Goal: Transaction & Acquisition: Book appointment/travel/reservation

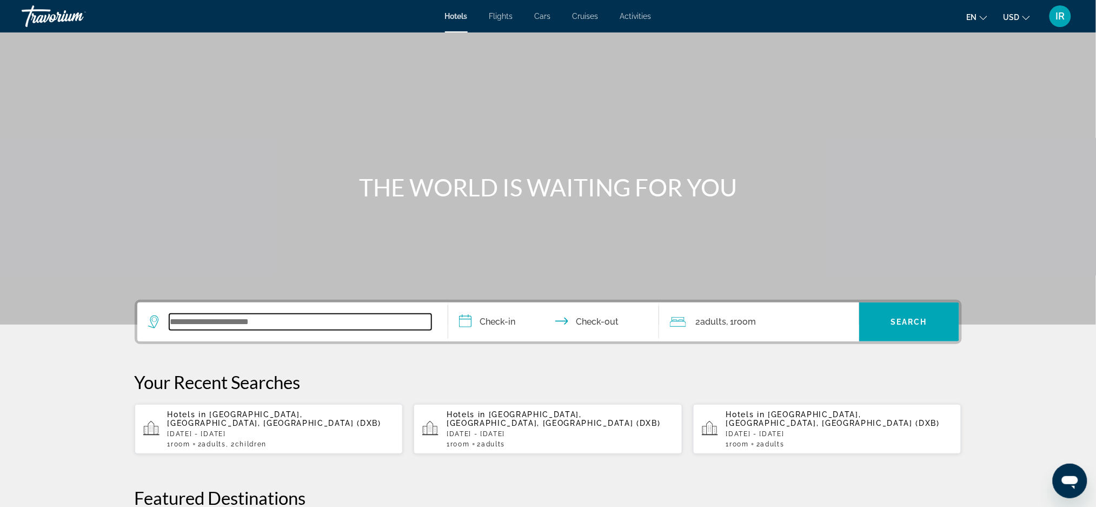
click at [201, 321] on input "Search widget" at bounding box center [300, 322] width 262 height 16
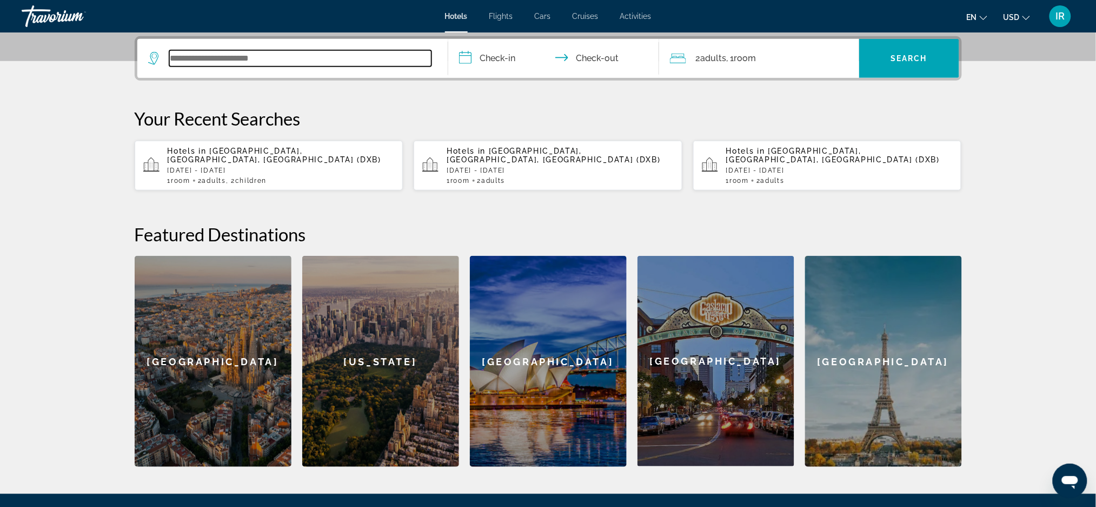
scroll to position [264, 0]
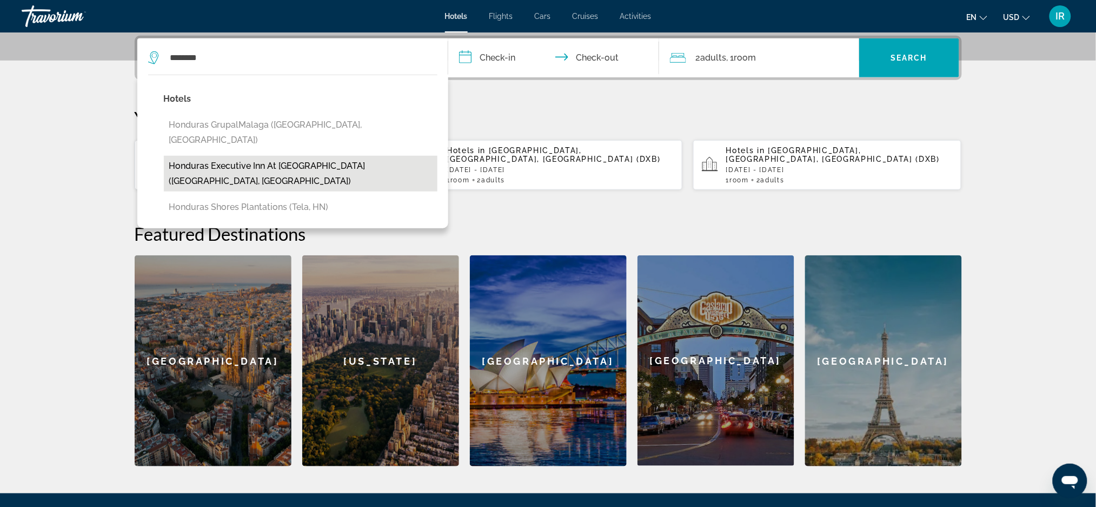
click at [311, 156] on button "Honduras Executive Inn at [GEOGRAPHIC_DATA] ([GEOGRAPHIC_DATA], [GEOGRAPHIC_DAT…" at bounding box center [301, 174] width 274 height 36
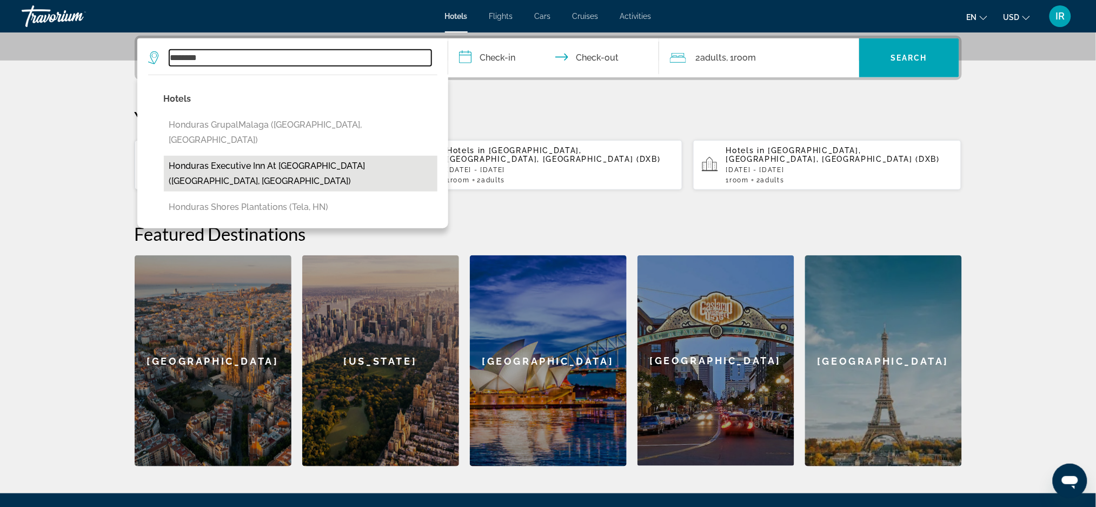
type input "**********"
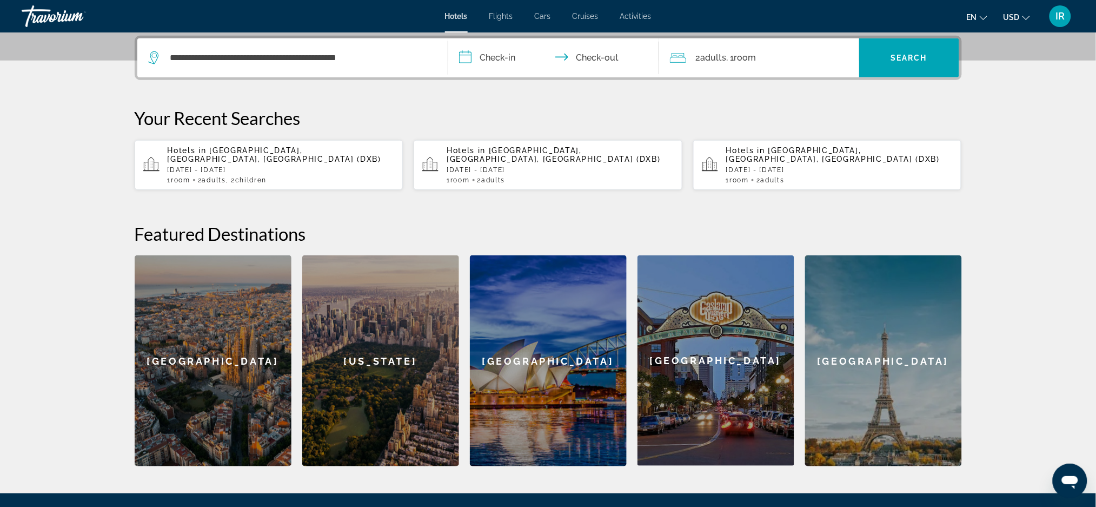
click at [515, 57] on input "**********" at bounding box center [555, 59] width 215 height 42
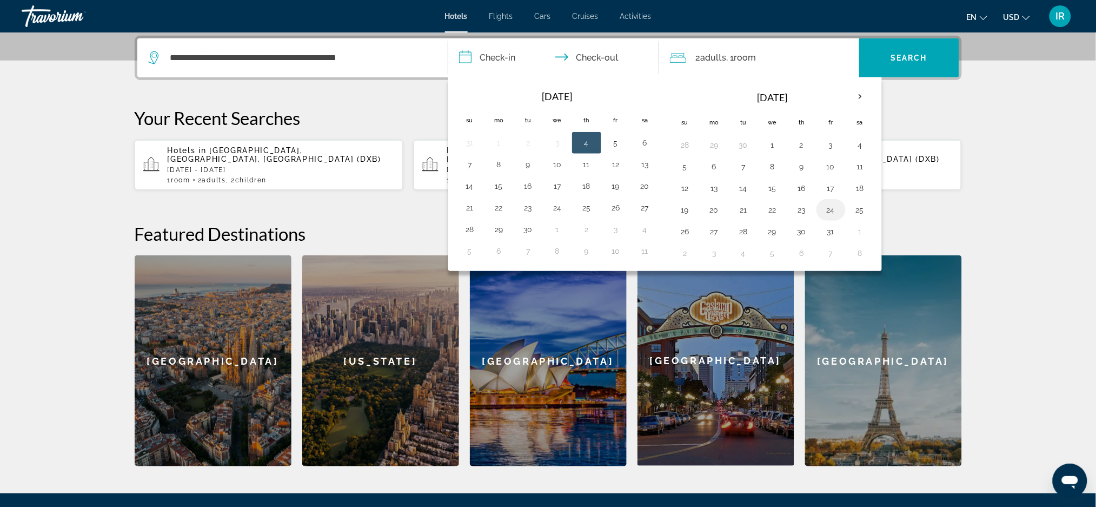
click at [829, 204] on button "24" at bounding box center [830, 209] width 17 height 15
click at [491, 49] on input "**********" at bounding box center [555, 59] width 215 height 42
click at [651, 211] on button "27" at bounding box center [644, 207] width 17 height 15
type input "**********"
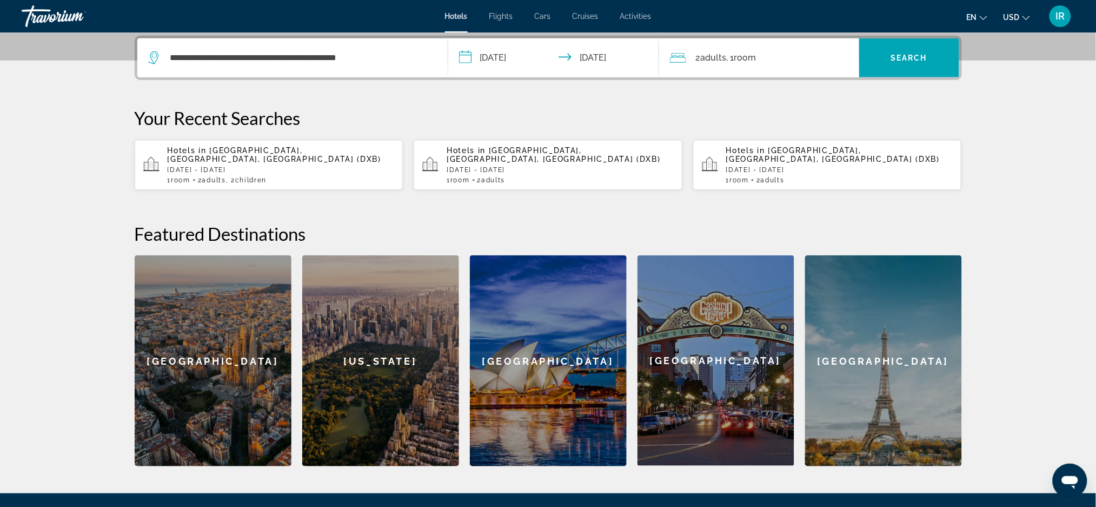
click at [641, 63] on input "**********" at bounding box center [555, 59] width 215 height 42
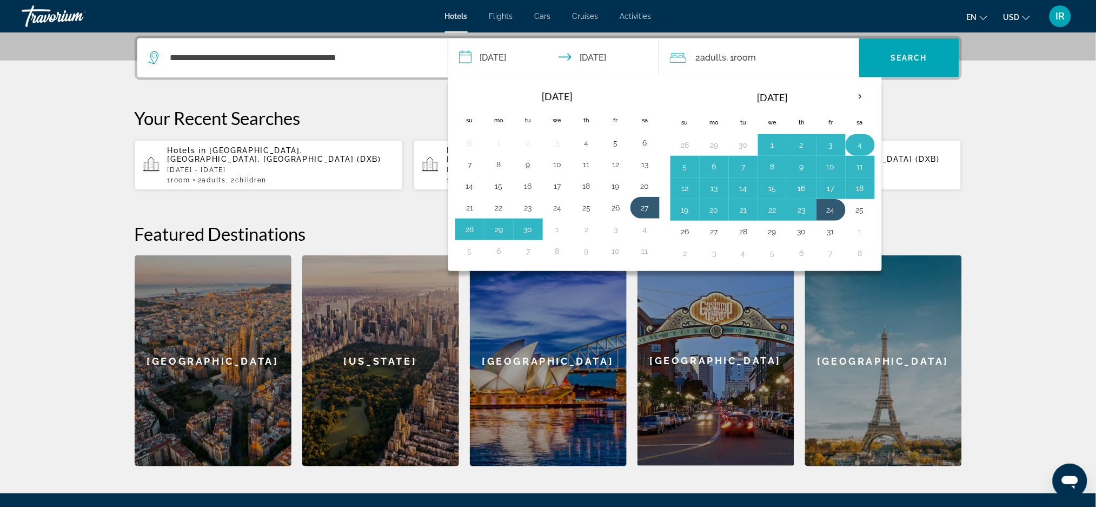
click at [867, 143] on button "4" at bounding box center [860, 144] width 17 height 15
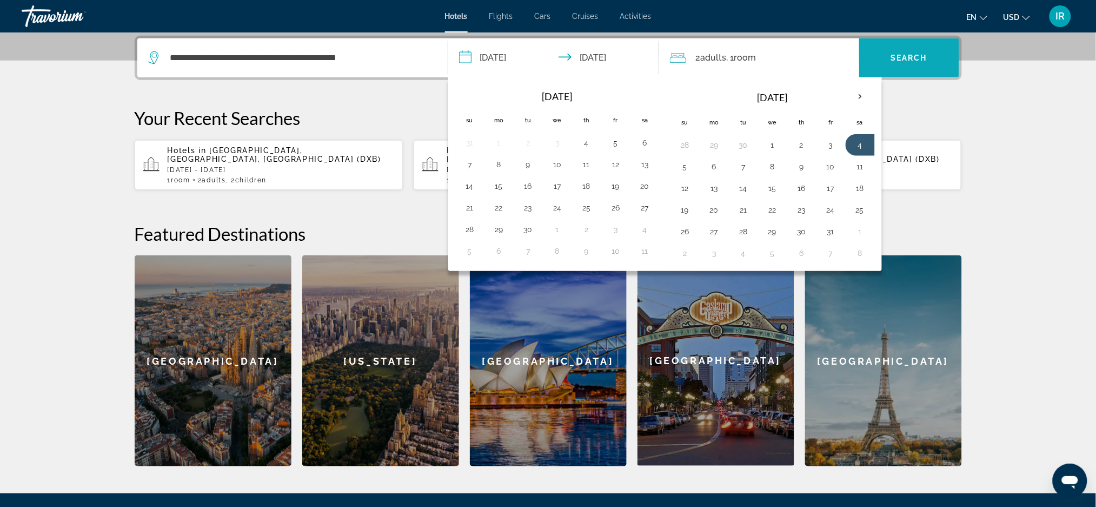
click at [911, 71] on span "Search widget" at bounding box center [909, 57] width 100 height 39
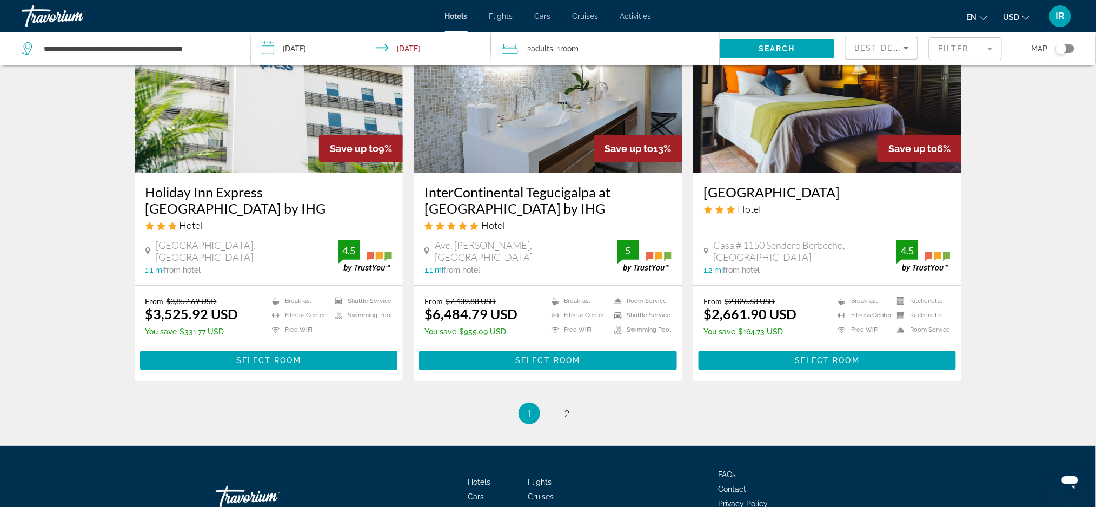
scroll to position [1289, 0]
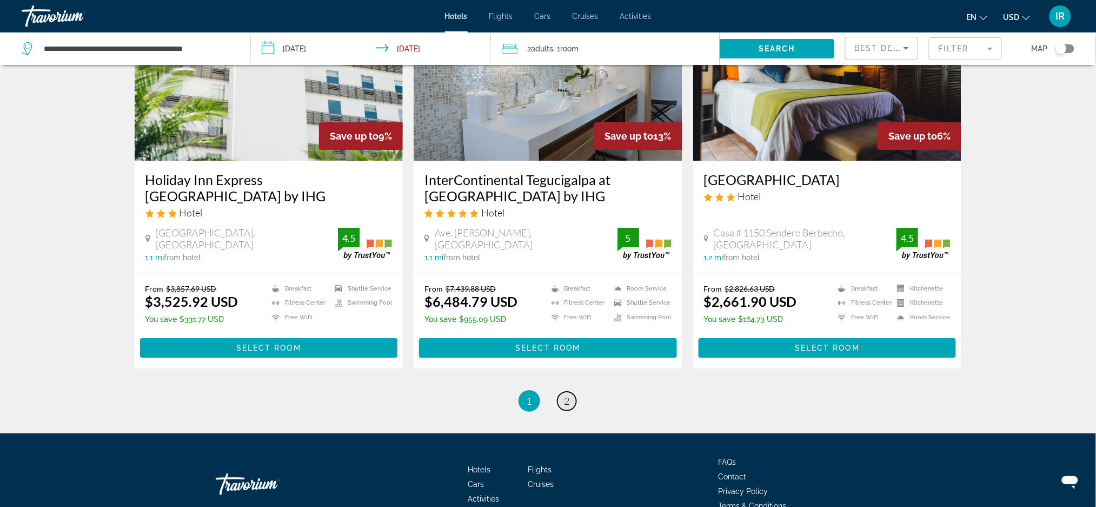
click at [568, 395] on span "2" at bounding box center [566, 401] width 5 height 12
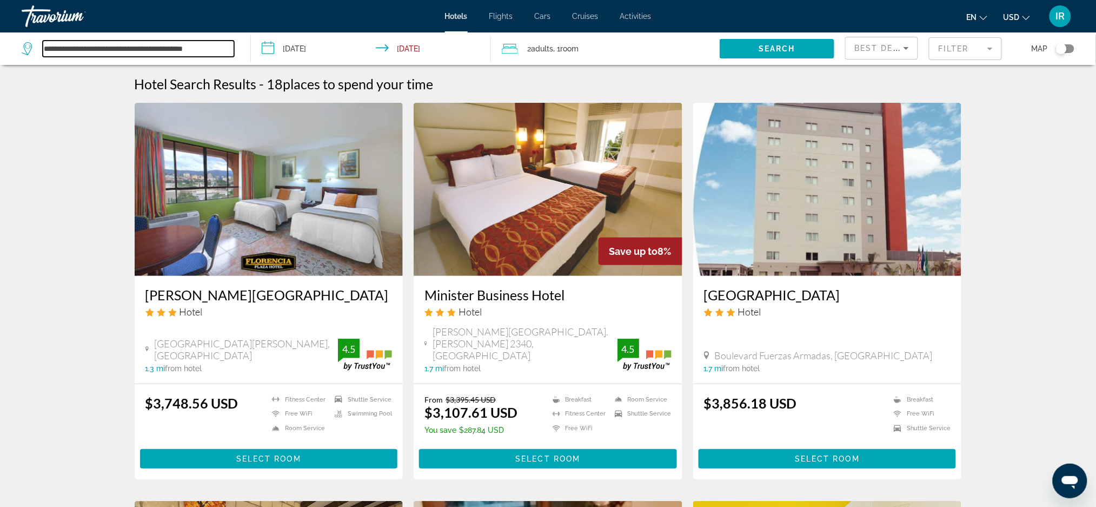
click at [231, 47] on input "**********" at bounding box center [138, 49] width 191 height 16
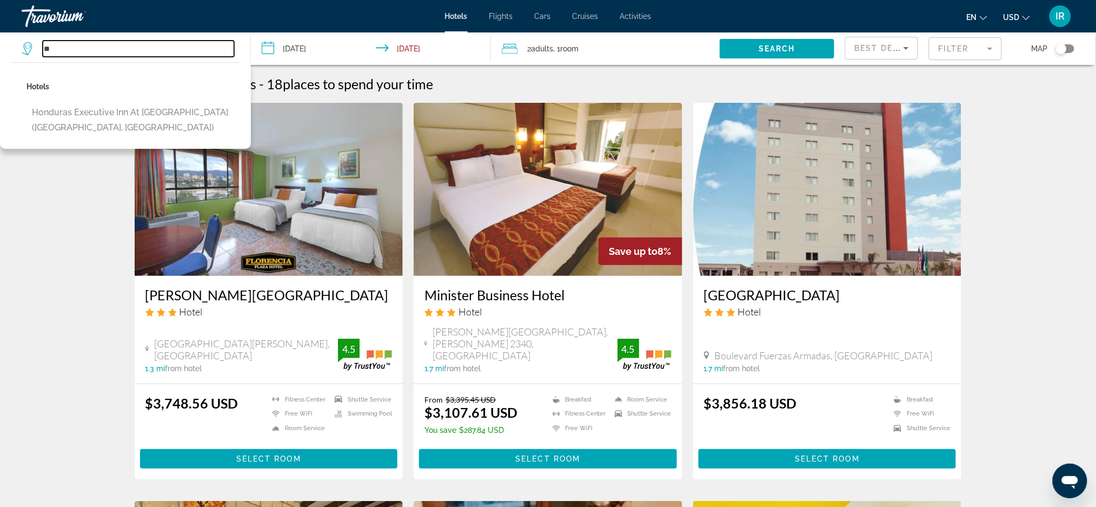
type input "*"
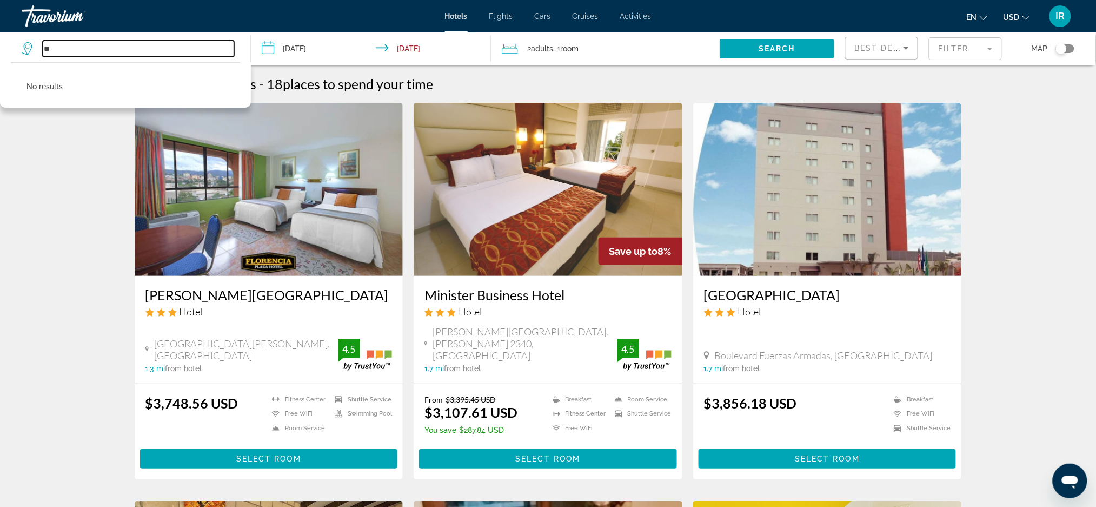
type input "*"
click at [143, 46] on input "**********" at bounding box center [138, 49] width 191 height 16
type input "*"
type input "**********"
click at [773, 44] on span "Search" at bounding box center [777, 48] width 37 height 9
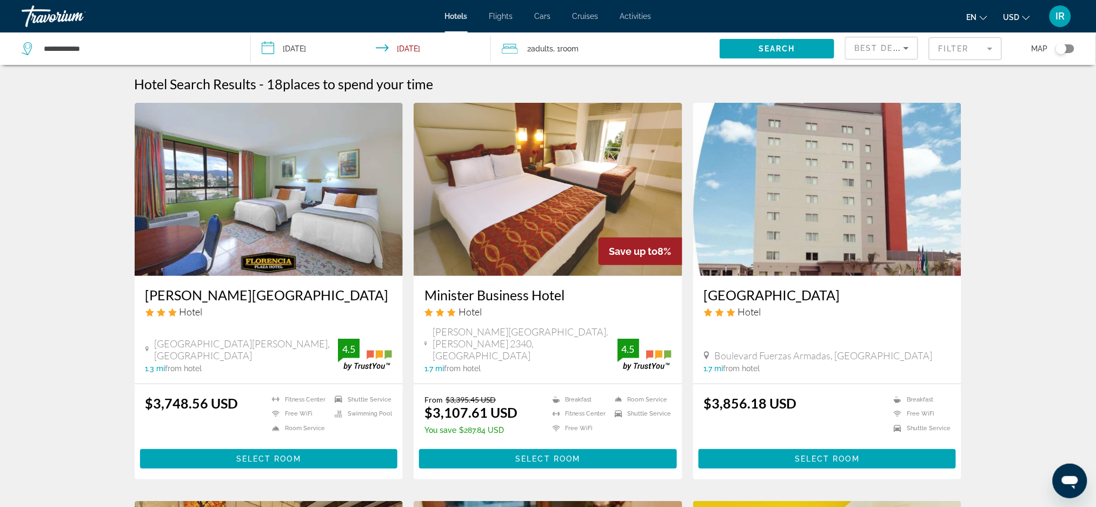
click at [466, 17] on span "Hotels" at bounding box center [456, 16] width 23 height 9
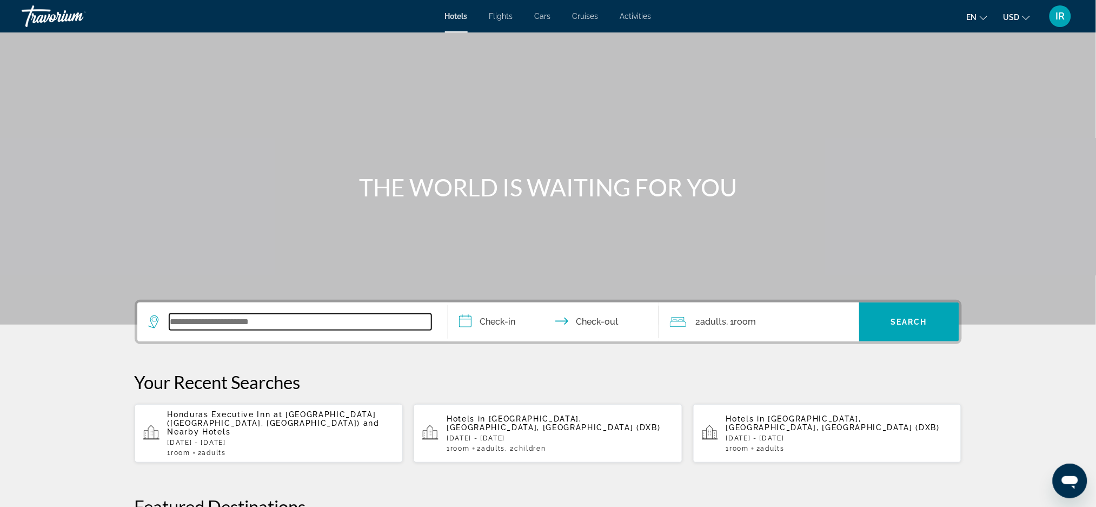
click at [322, 317] on input "Search widget" at bounding box center [300, 322] width 262 height 16
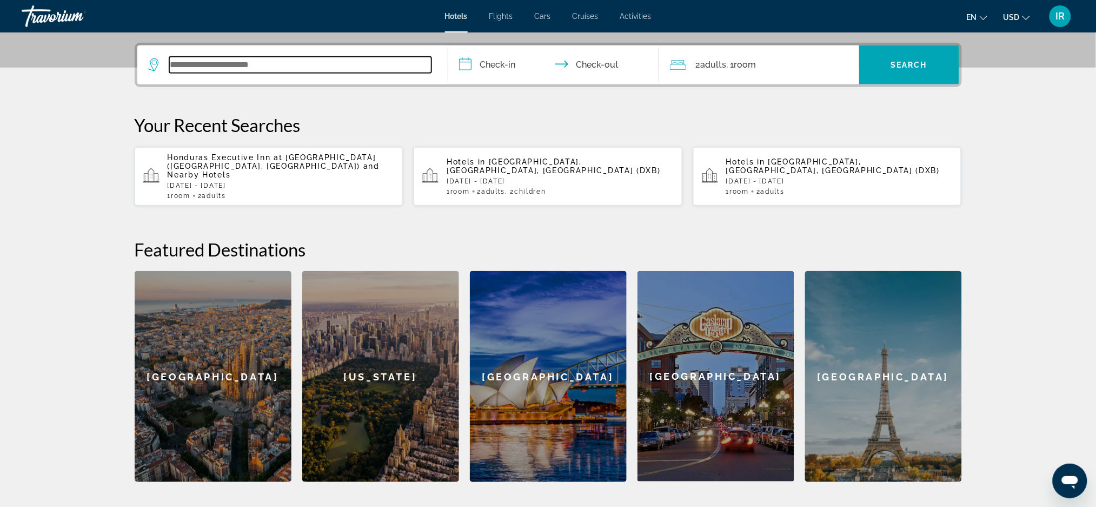
scroll to position [264, 0]
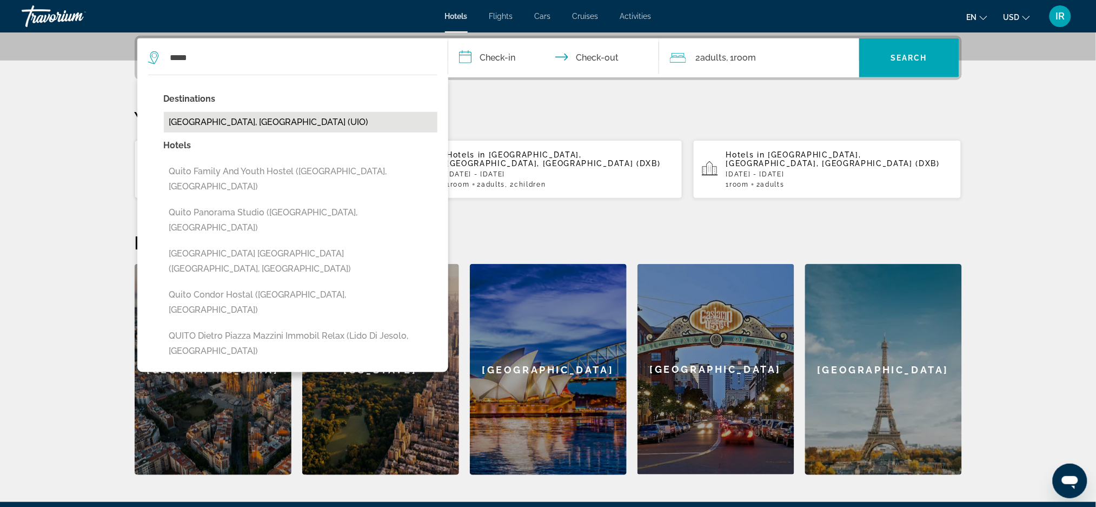
click at [221, 118] on button "[GEOGRAPHIC_DATA], [GEOGRAPHIC_DATA] (UIO)" at bounding box center [301, 122] width 274 height 21
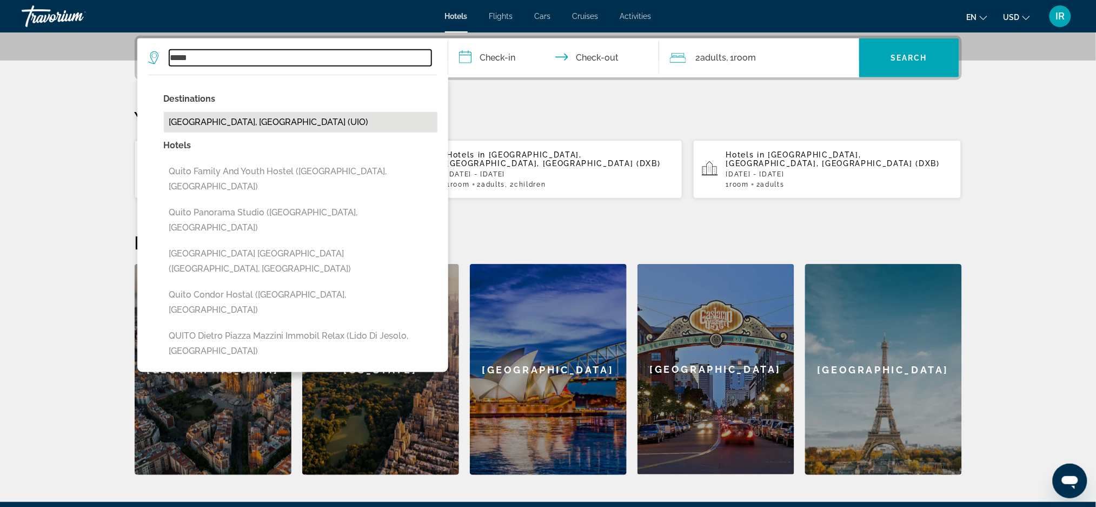
type input "**********"
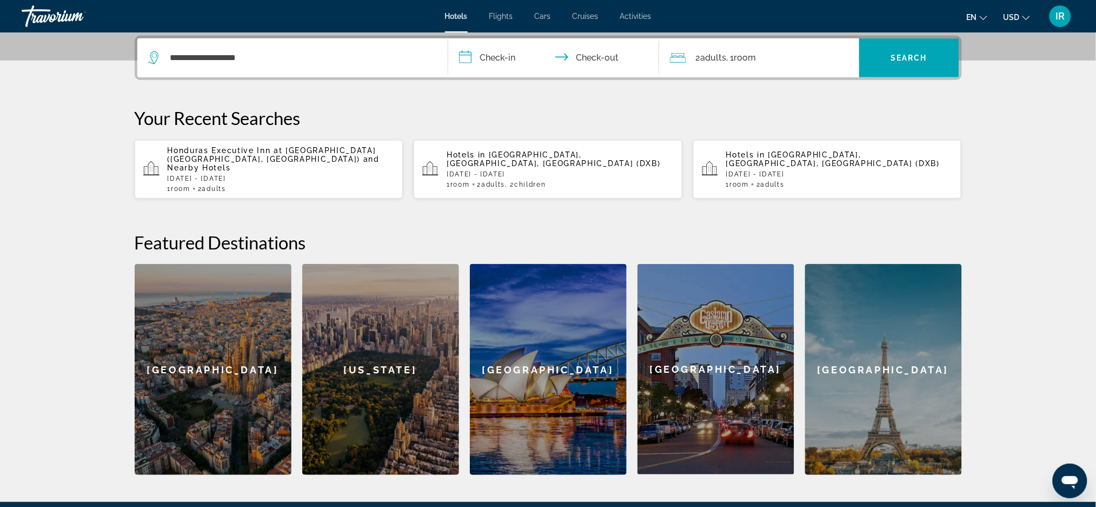
click at [507, 54] on input "**********" at bounding box center [555, 59] width 215 height 42
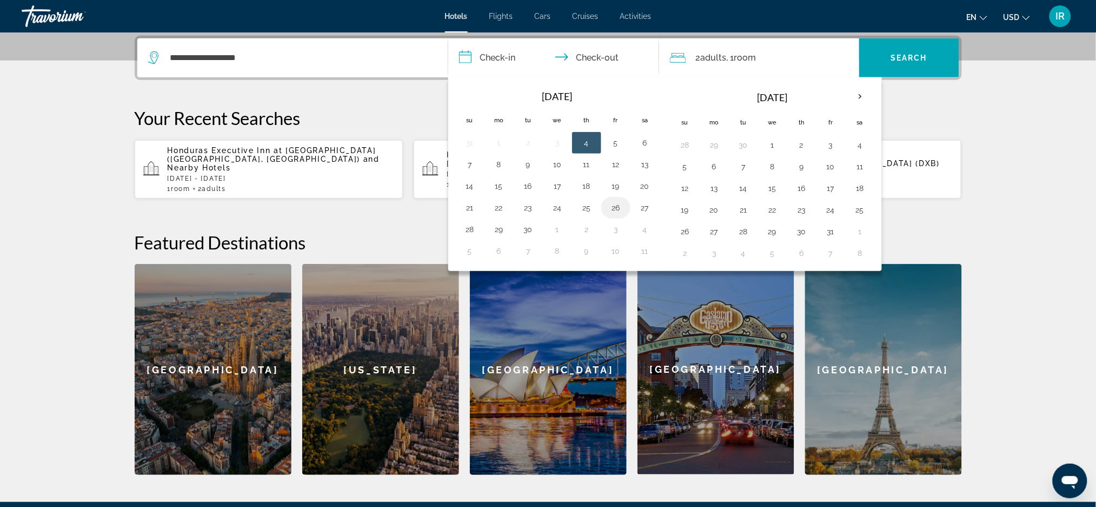
click at [616, 209] on button "26" at bounding box center [615, 207] width 17 height 15
click at [855, 143] on button "4" at bounding box center [860, 144] width 17 height 15
type input "**********"
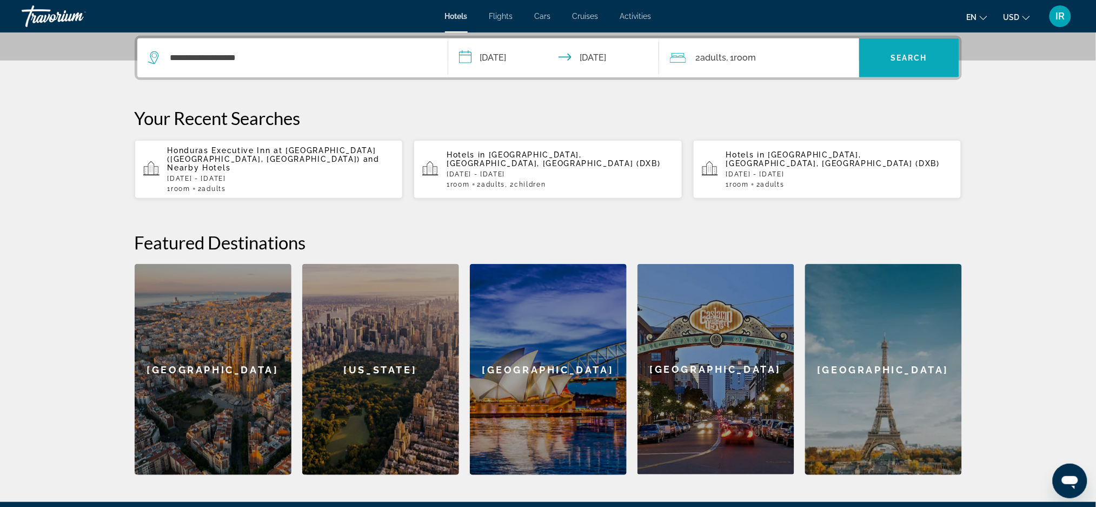
click at [913, 65] on span "Search widget" at bounding box center [909, 58] width 100 height 26
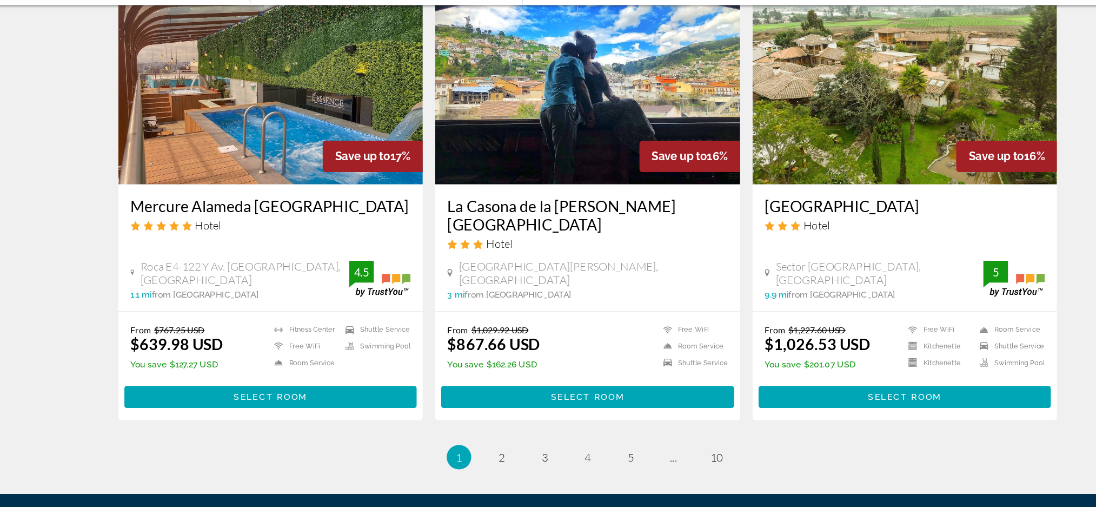
scroll to position [1222, 0]
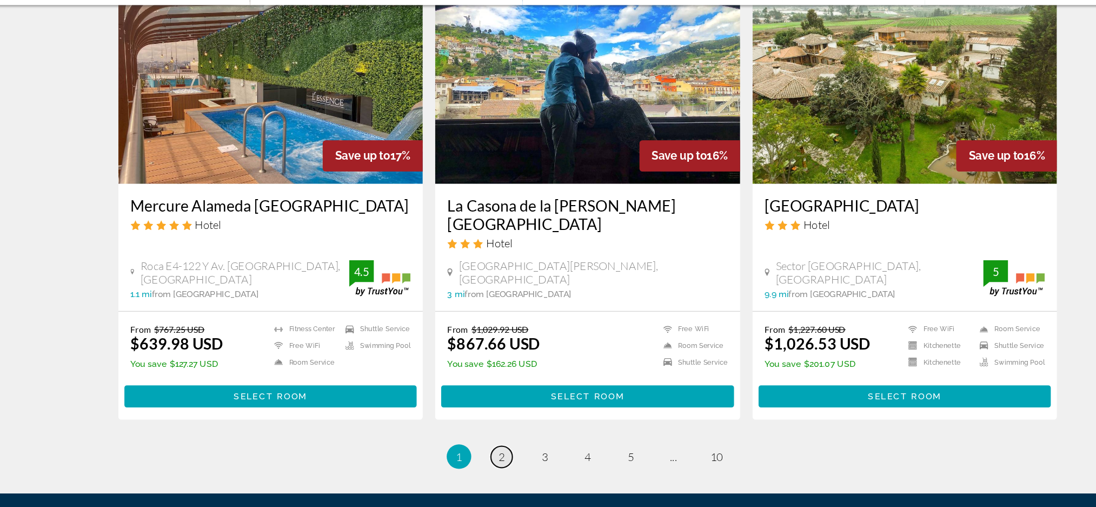
click at [472, 453] on link "page 2" at bounding box center [472, 462] width 19 height 19
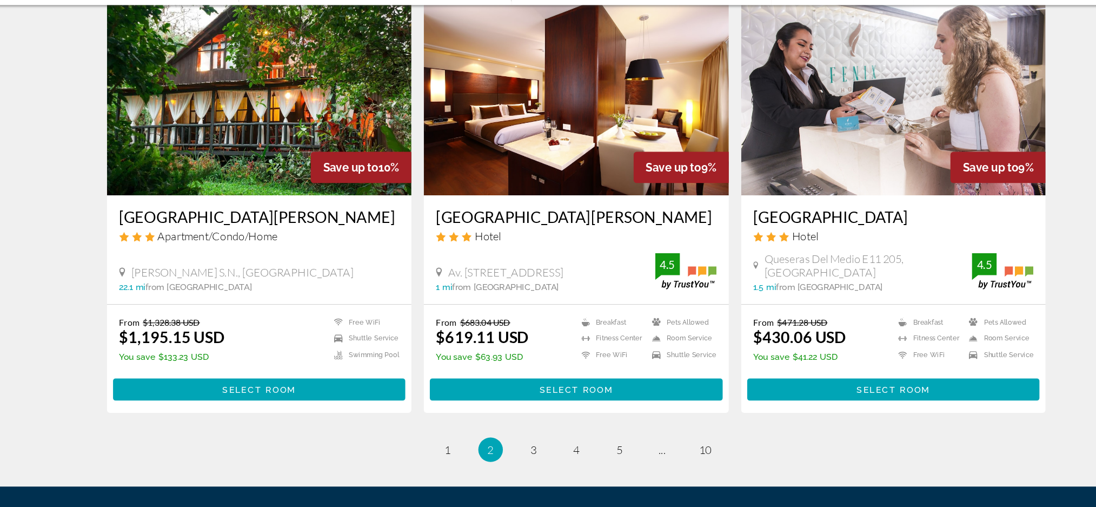
scroll to position [1315, 0]
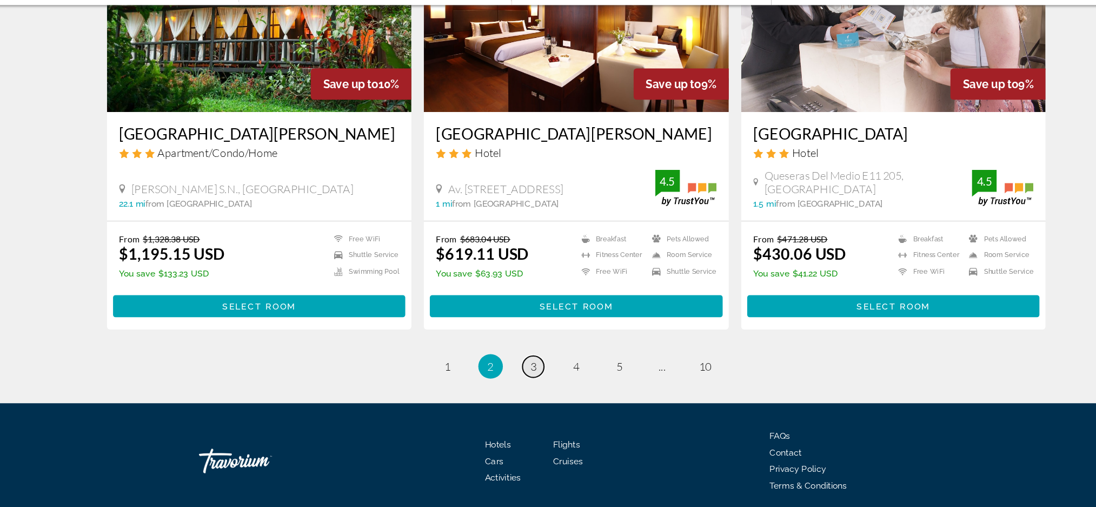
click at [514, 374] on link "page 3" at bounding box center [510, 383] width 19 height 19
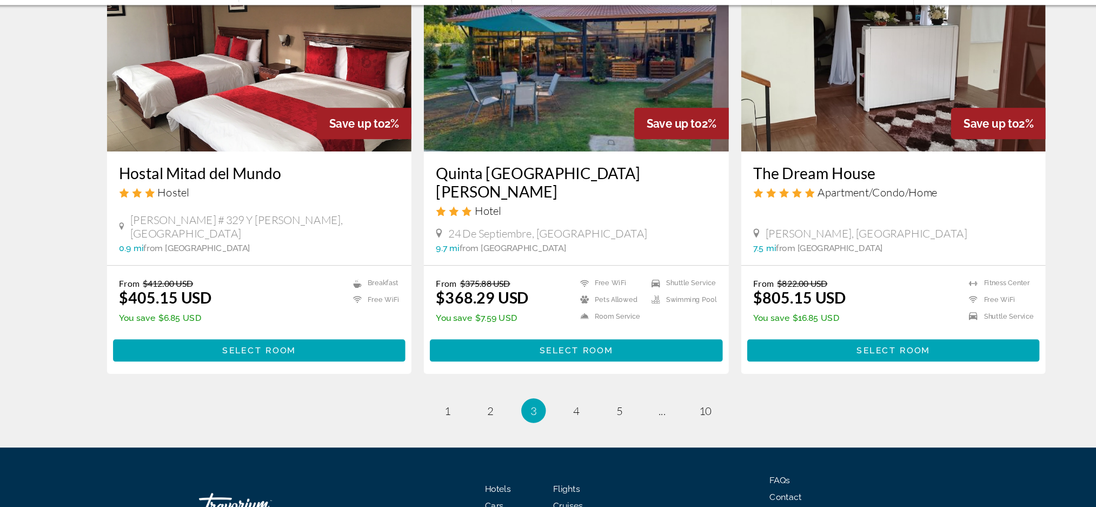
scroll to position [1272, 0]
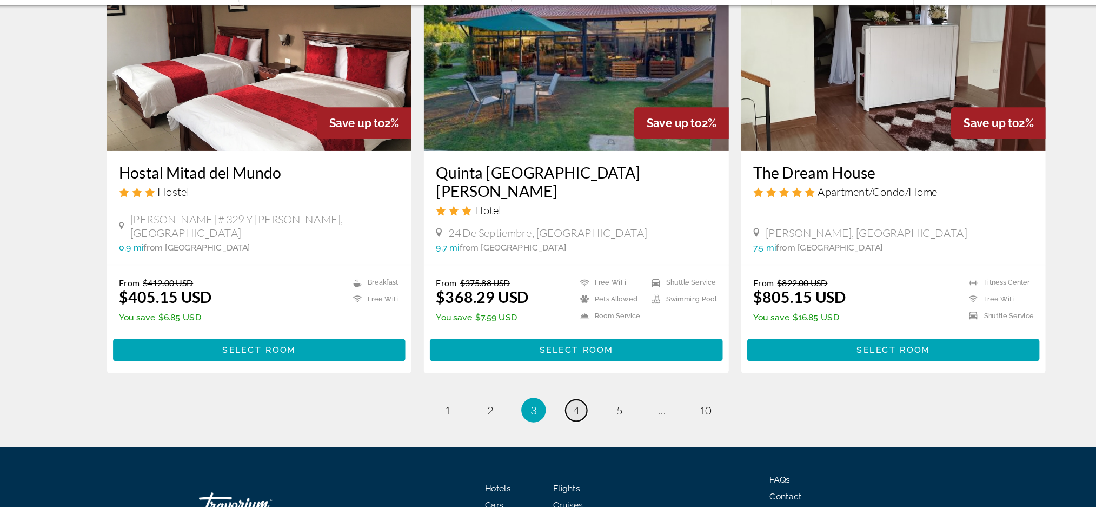
click at [555, 412] on link "page 4" at bounding box center [548, 421] width 19 height 19
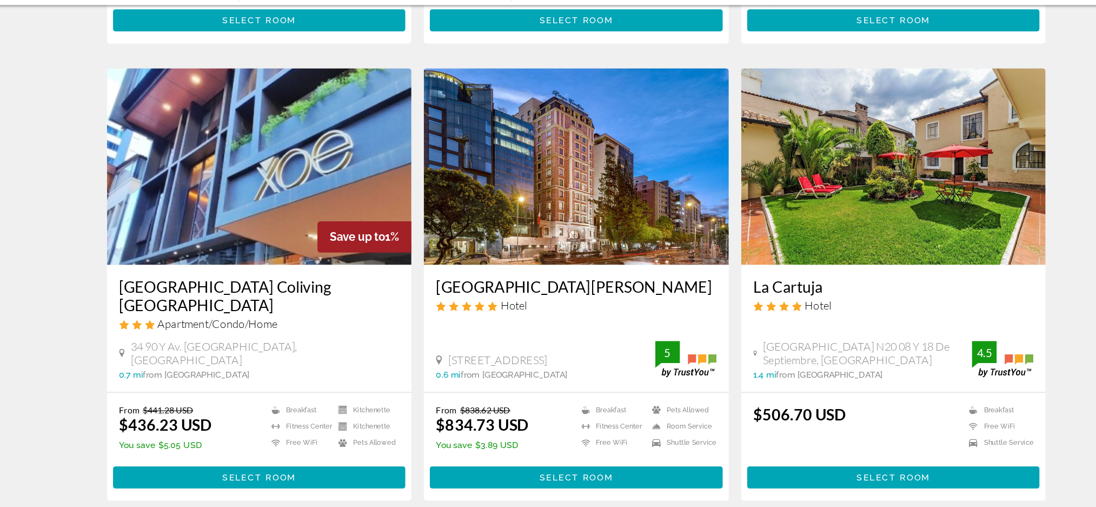
scroll to position [788, 0]
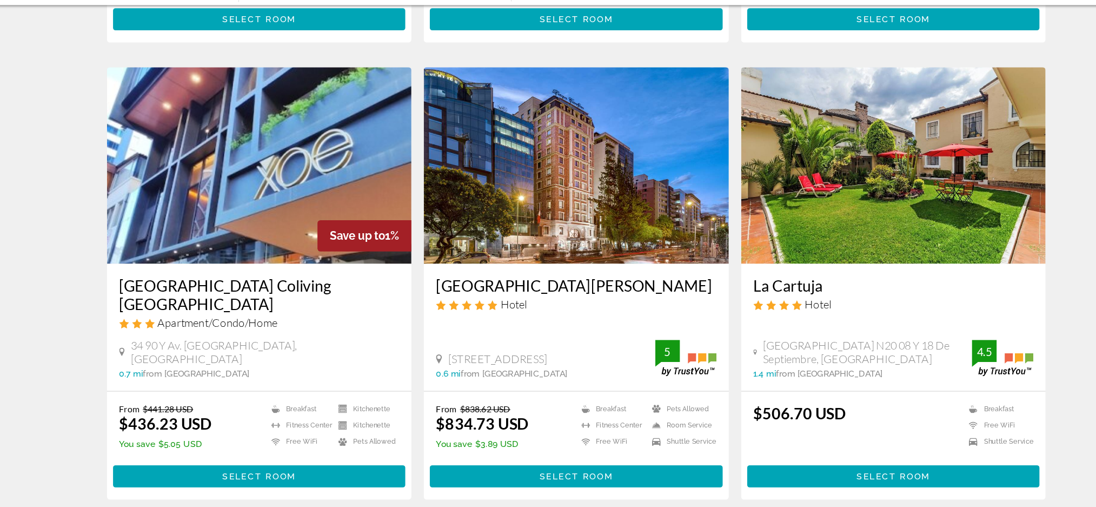
click at [96, 383] on div "Hotel Search Results - 112 places to spend your time Save up to 2% [GEOGRAPHIC_…" at bounding box center [548, 108] width 1096 height 1641
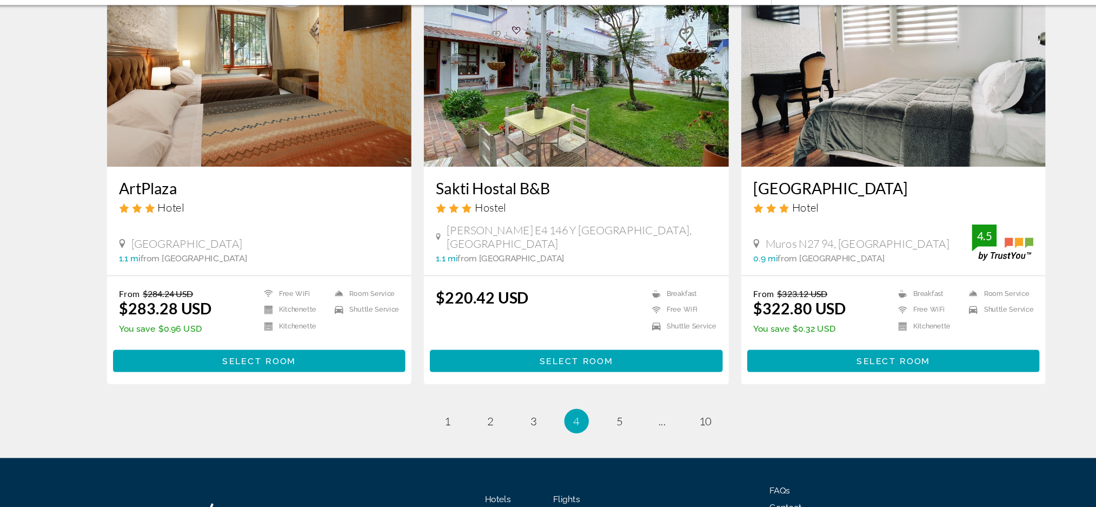
scroll to position [1287, 0]
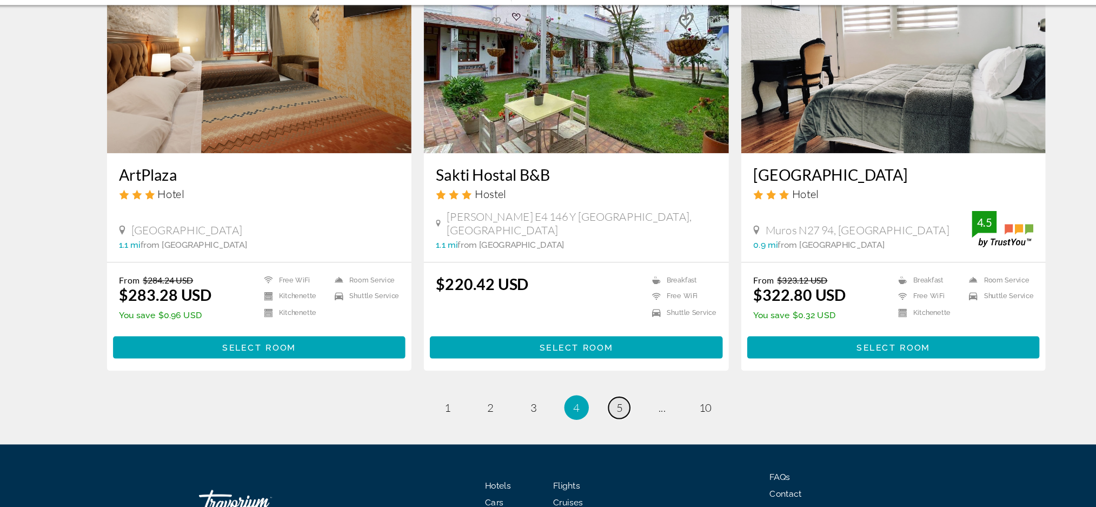
click at [586, 413] on span "5" at bounding box center [585, 419] width 5 height 12
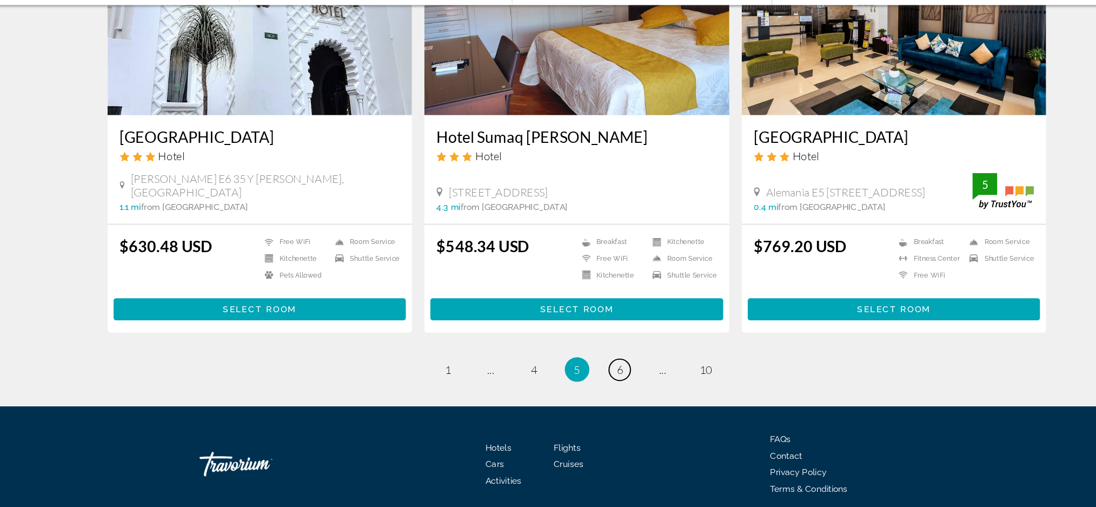
scroll to position [1301, 0]
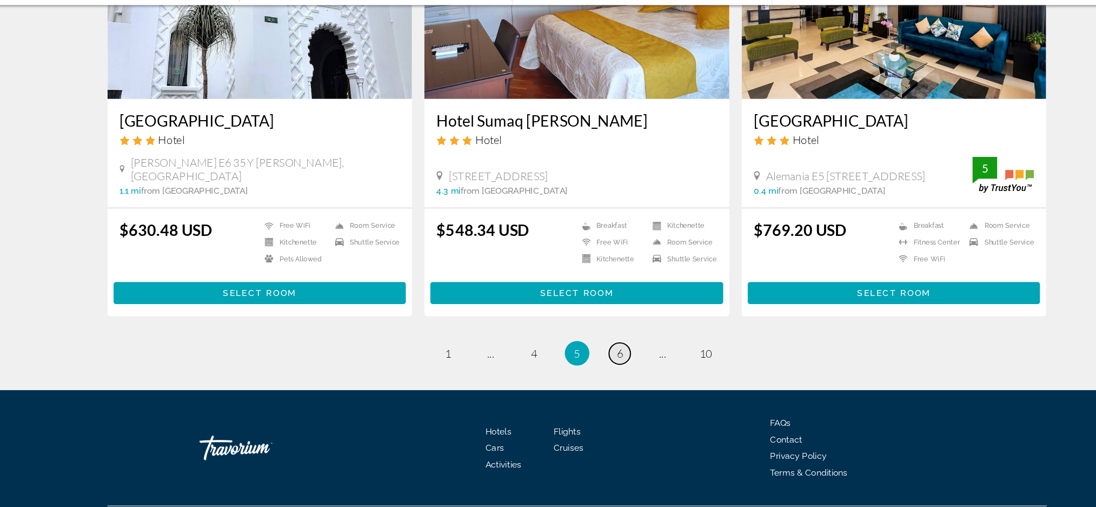
click at [588, 363] on link "page 6" at bounding box center [585, 371] width 19 height 19
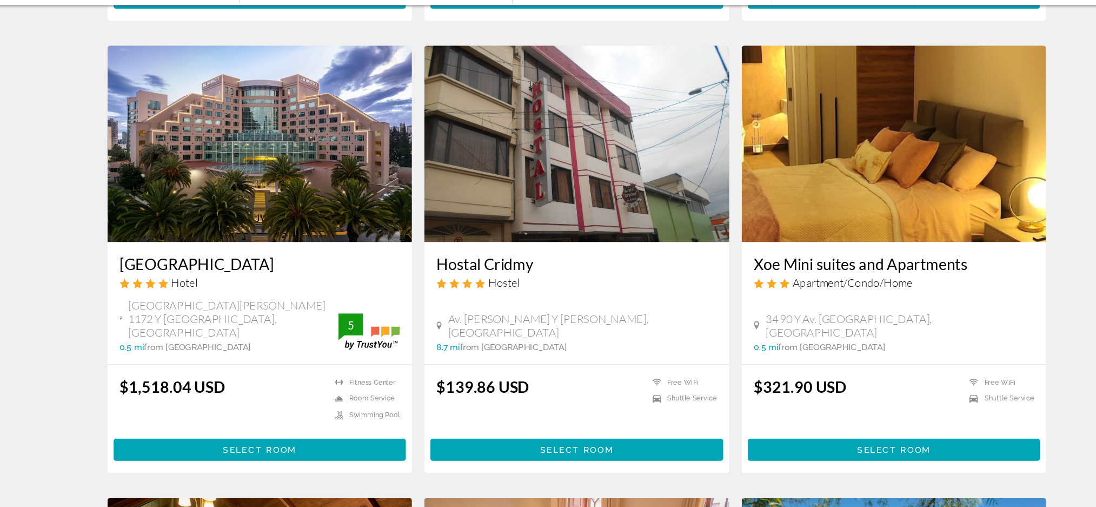
scroll to position [805, 0]
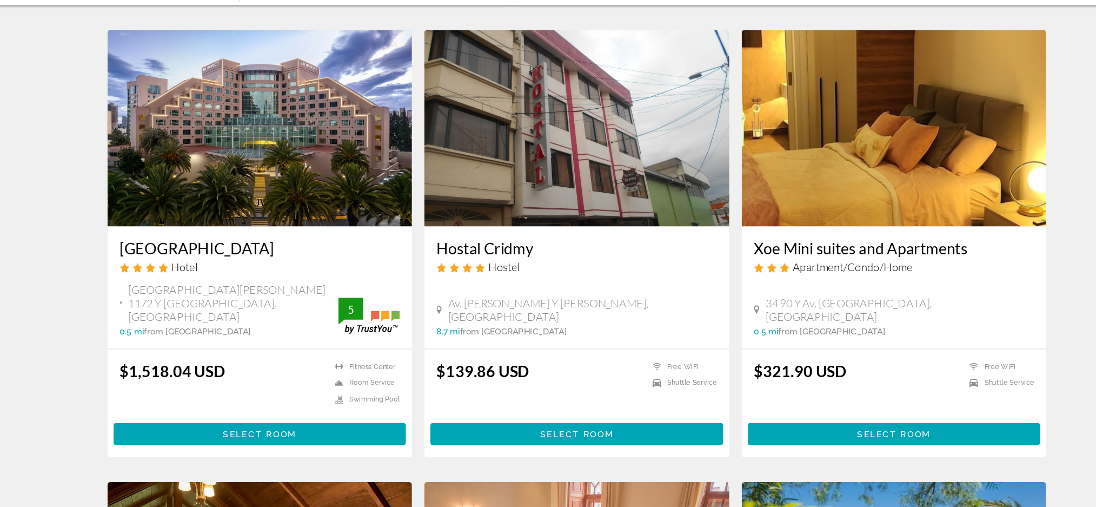
click at [998, 184] on div "Hotel Search Results - 112 places to spend your time Petite Maison Apartment/Co…" at bounding box center [548, 81] width 1096 height 1621
click at [273, 438] on span "Select Room" at bounding box center [268, 442] width 65 height 9
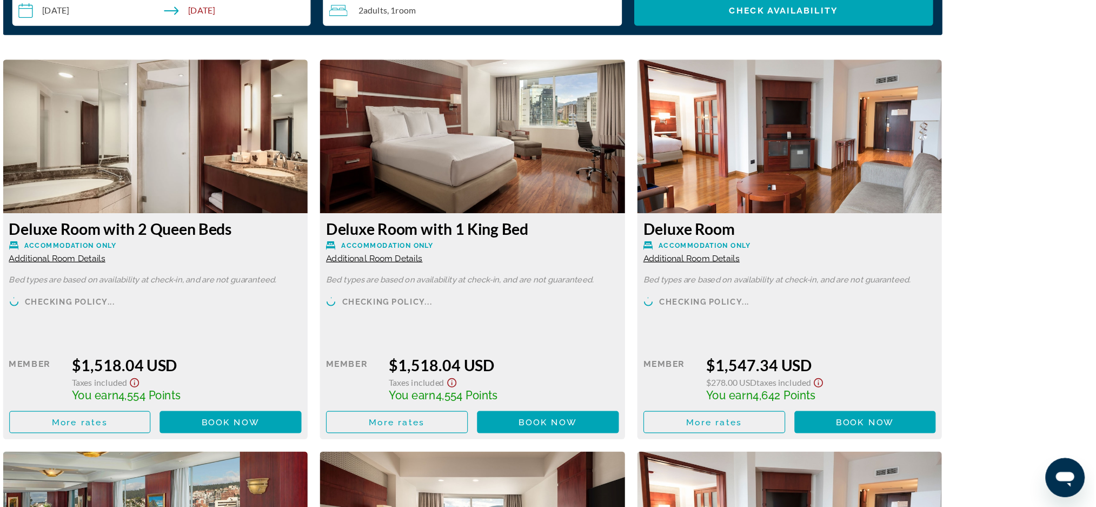
scroll to position [1389, 0]
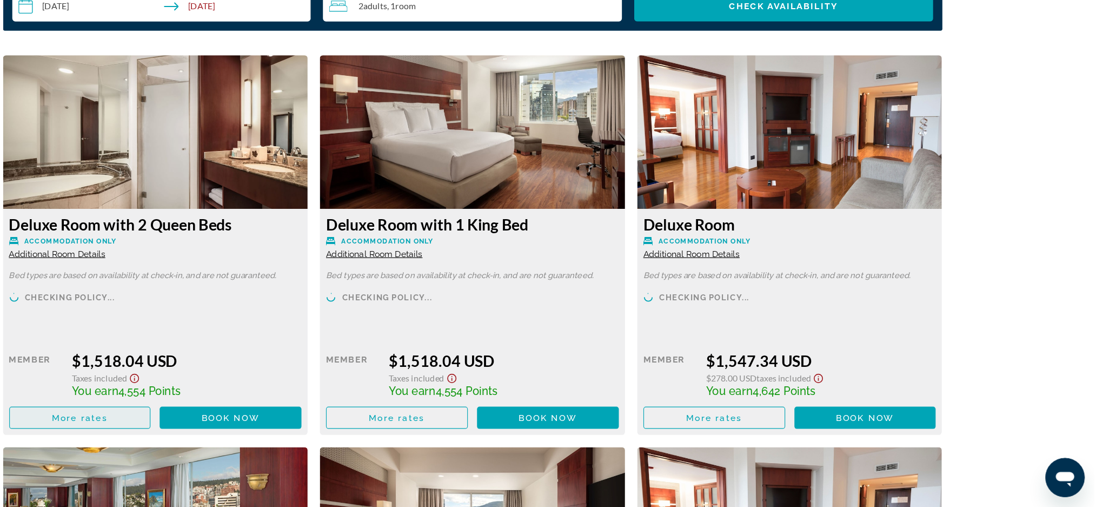
click at [248, 415] on span "Main content" at bounding box center [203, 428] width 124 height 26
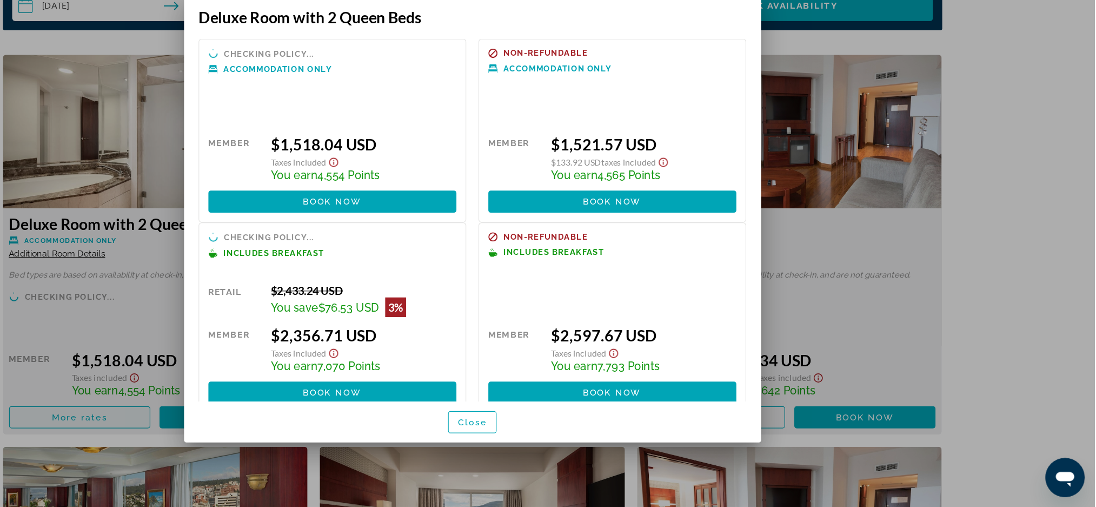
scroll to position [0, 0]
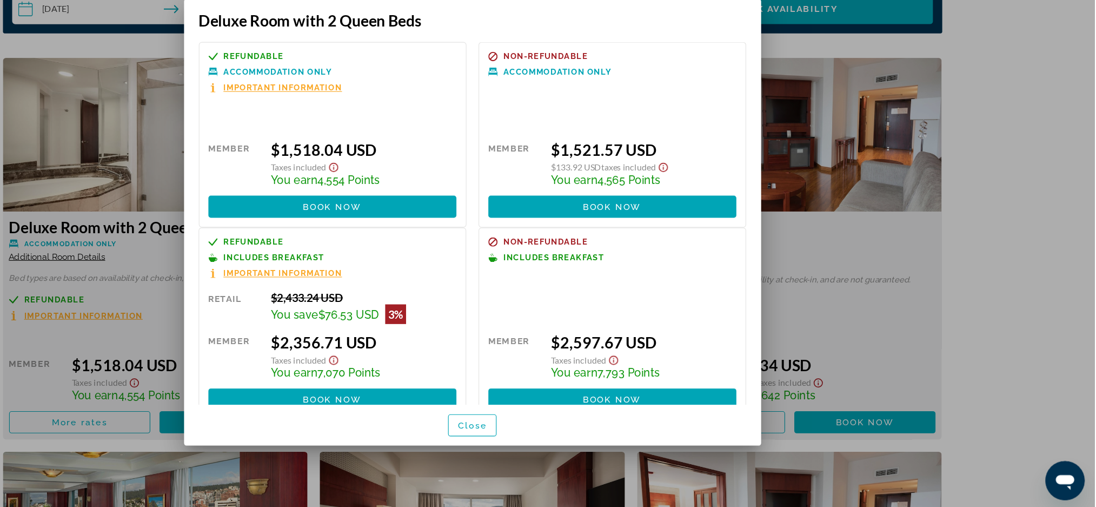
click at [1041, 335] on div at bounding box center [548, 253] width 1096 height 507
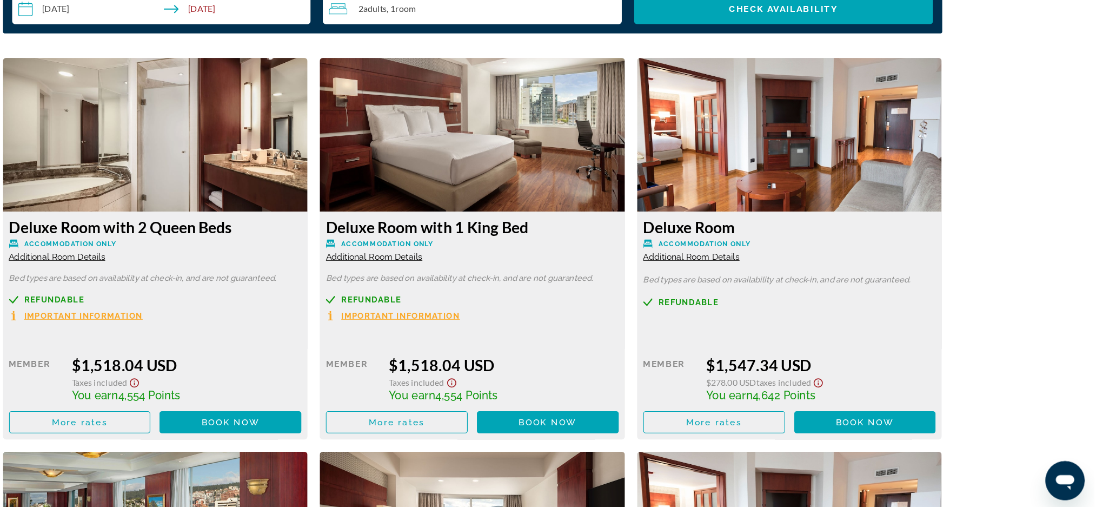
scroll to position [1389, 0]
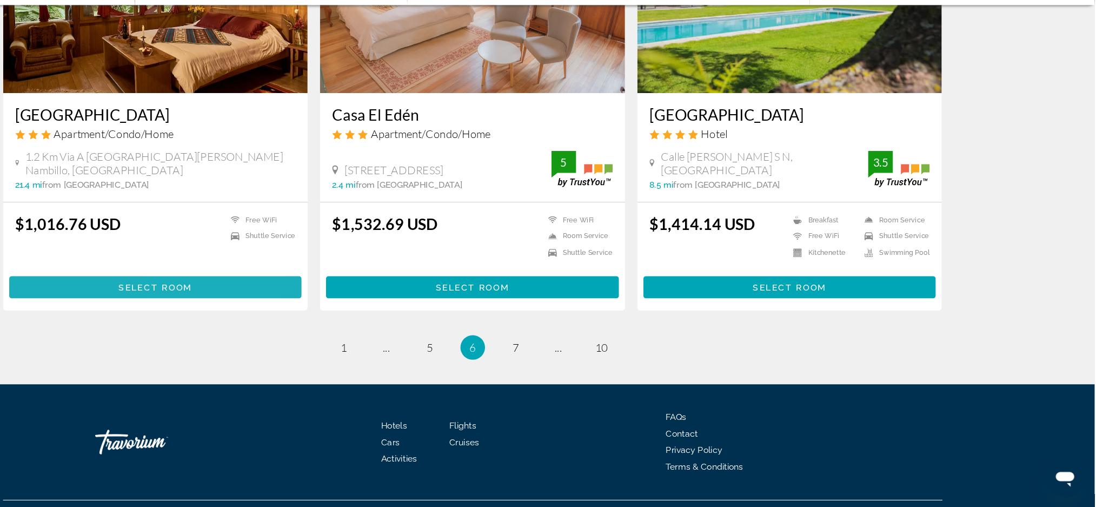
scroll to position [1320, 0]
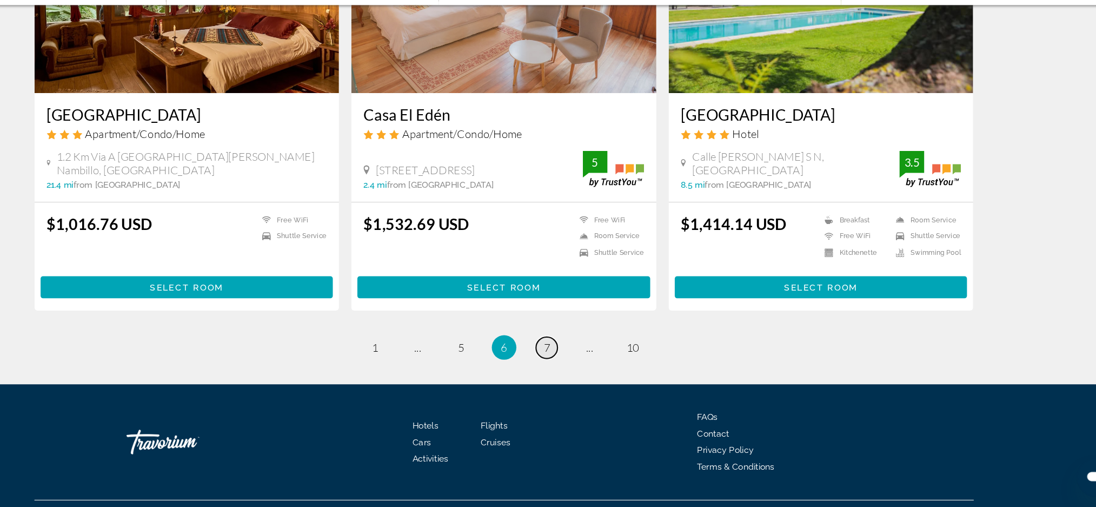
click at [587, 360] on span "7" at bounding box center [585, 366] width 5 height 12
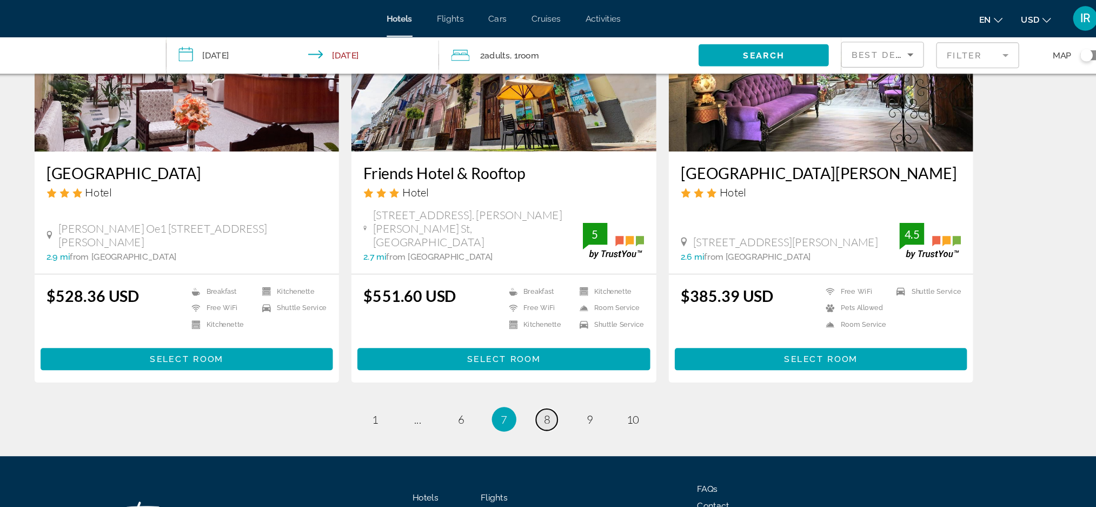
scroll to position [1315, 0]
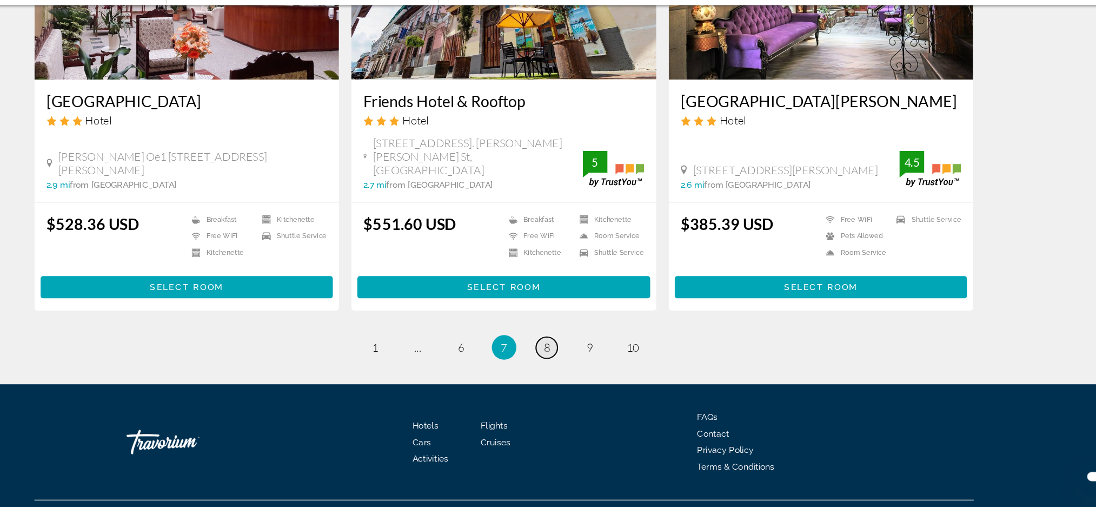
click at [583, 357] on link "page 8" at bounding box center [585, 366] width 19 height 19
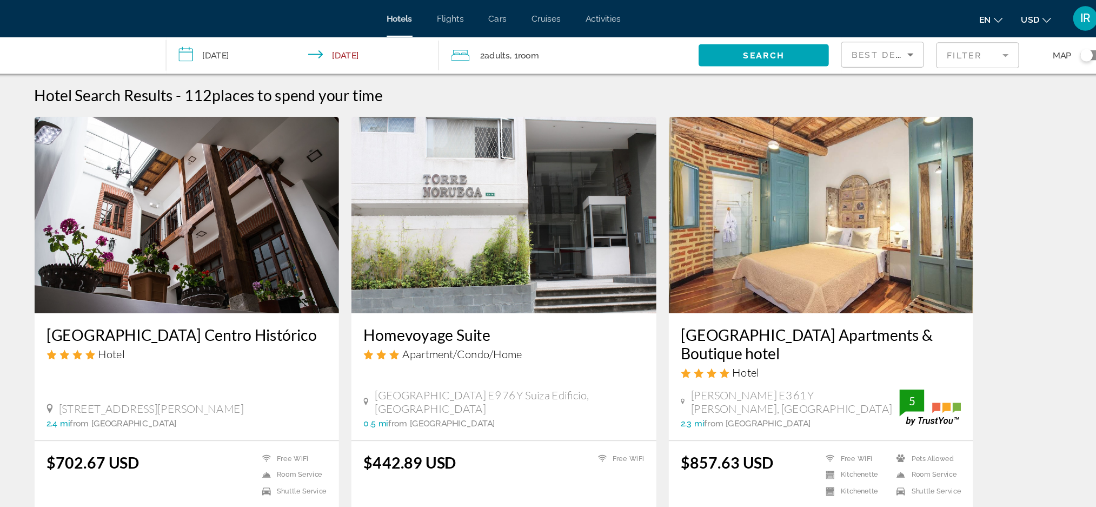
click at [583, 437] on div "$442.89 USD Free WiFi" at bounding box center [547, 420] width 247 height 43
